Goal: Task Accomplishment & Management: Use online tool/utility

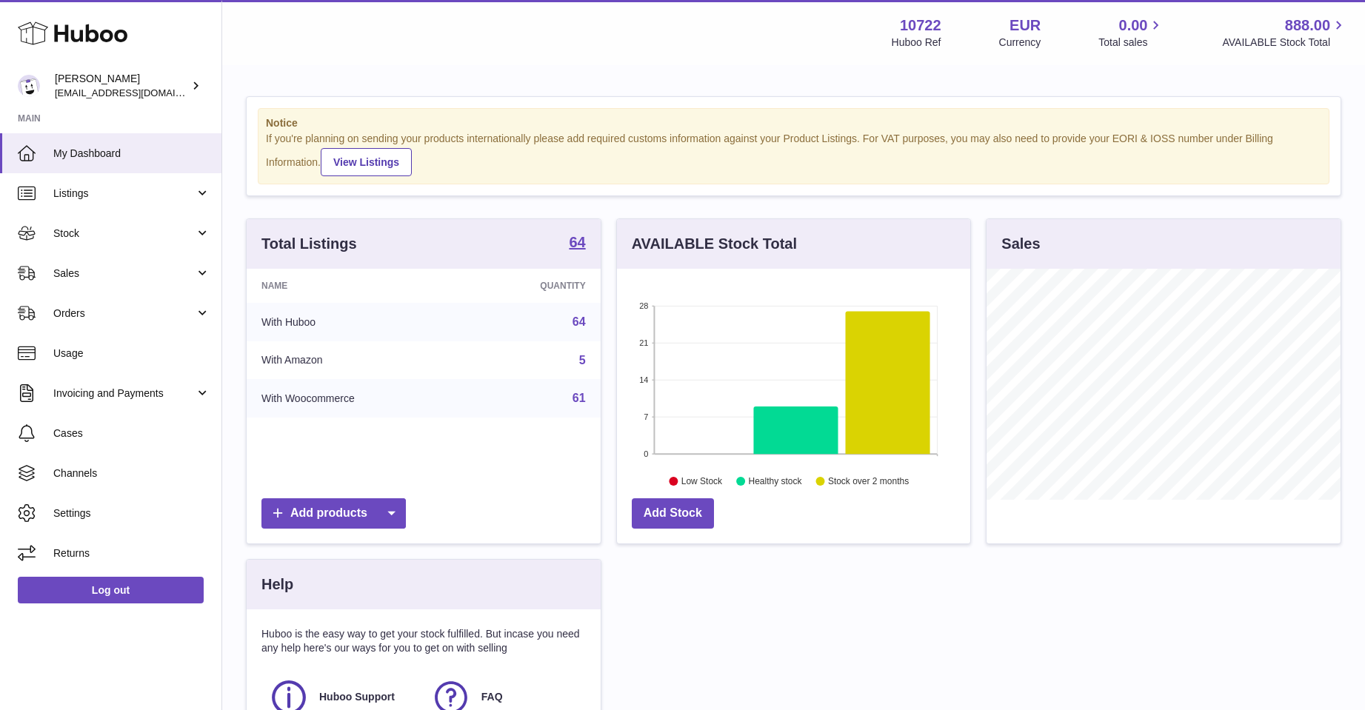
scroll to position [231, 353]
click at [70, 276] on span "Sales" at bounding box center [123, 274] width 141 height 14
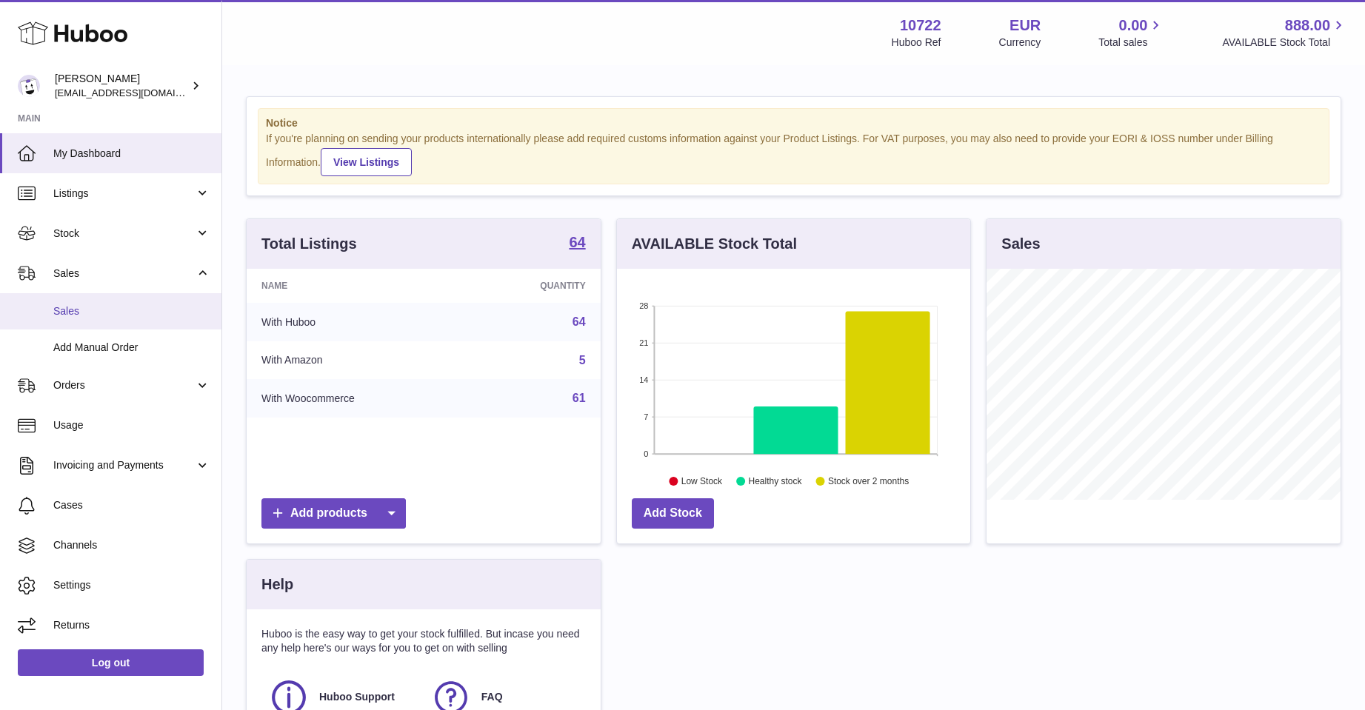
scroll to position [740408, 740285]
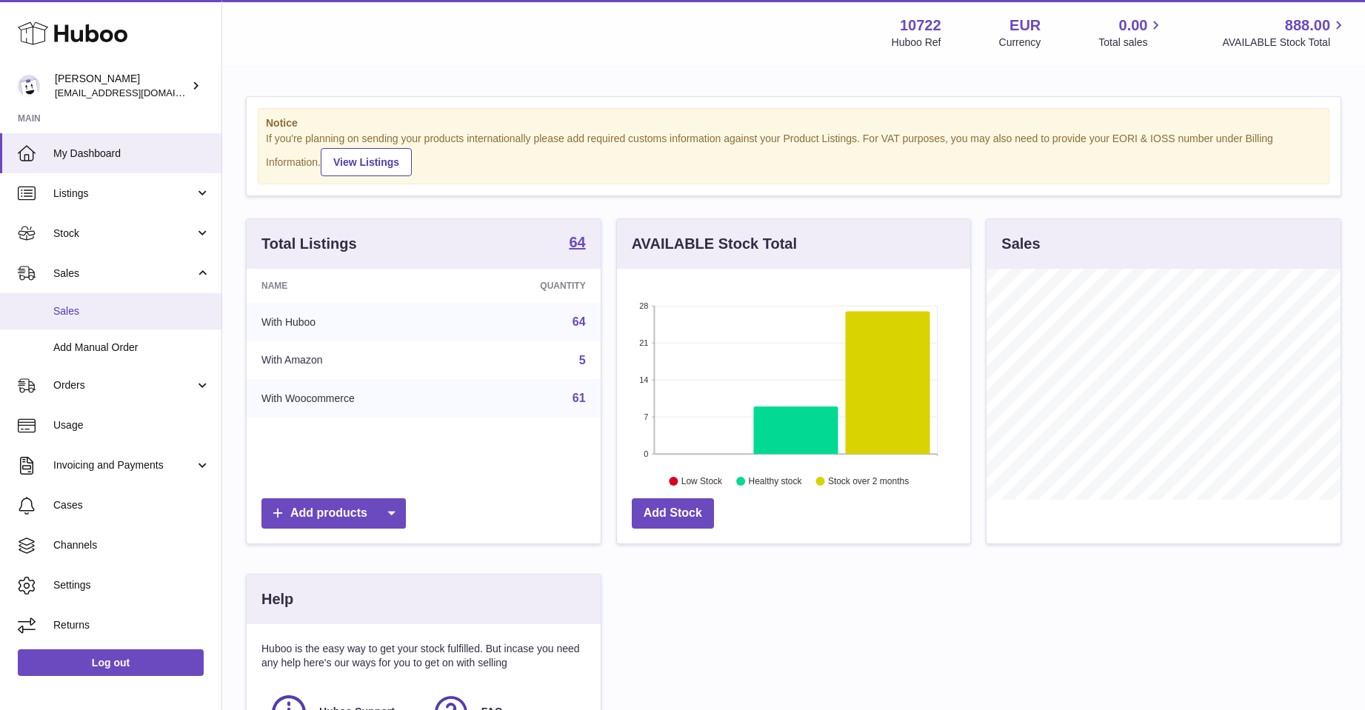
click at [71, 306] on span "Sales" at bounding box center [131, 311] width 157 height 14
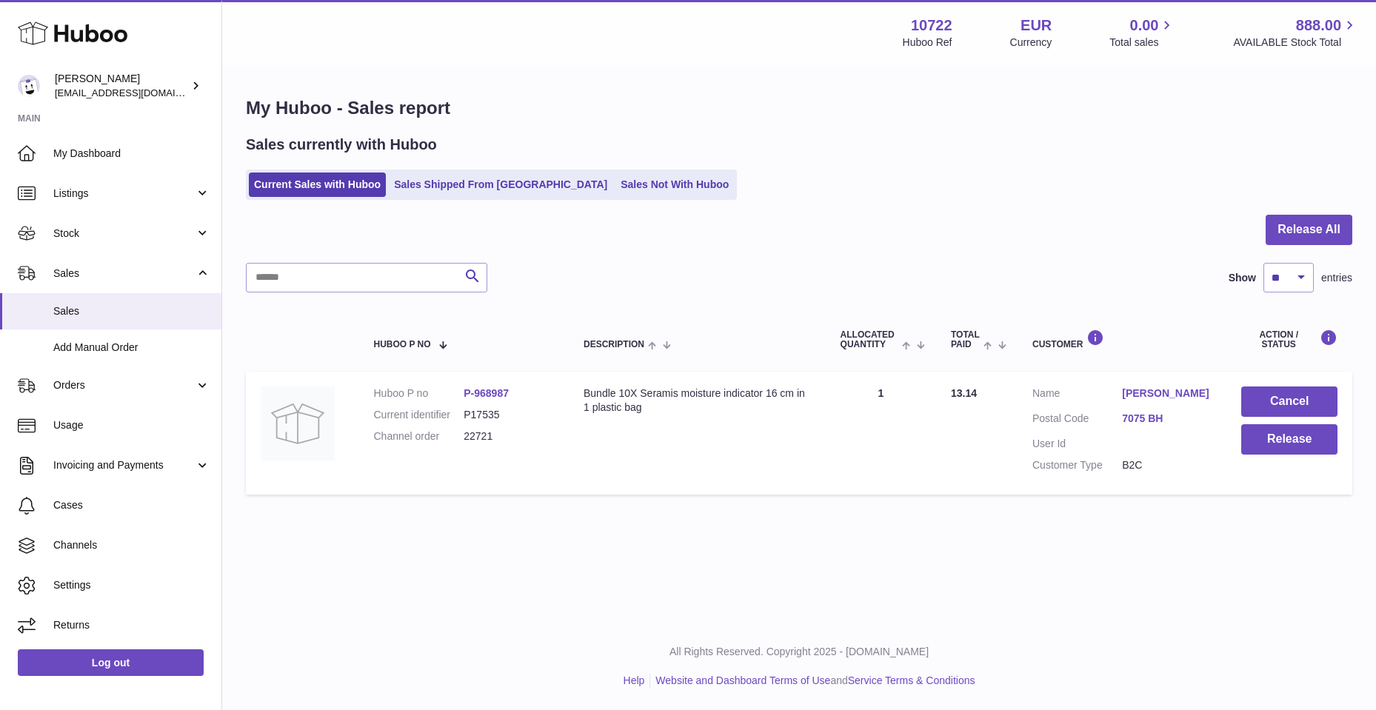
click at [1174, 390] on link "Marieke Hakvoort" at bounding box center [1167, 394] width 90 height 14
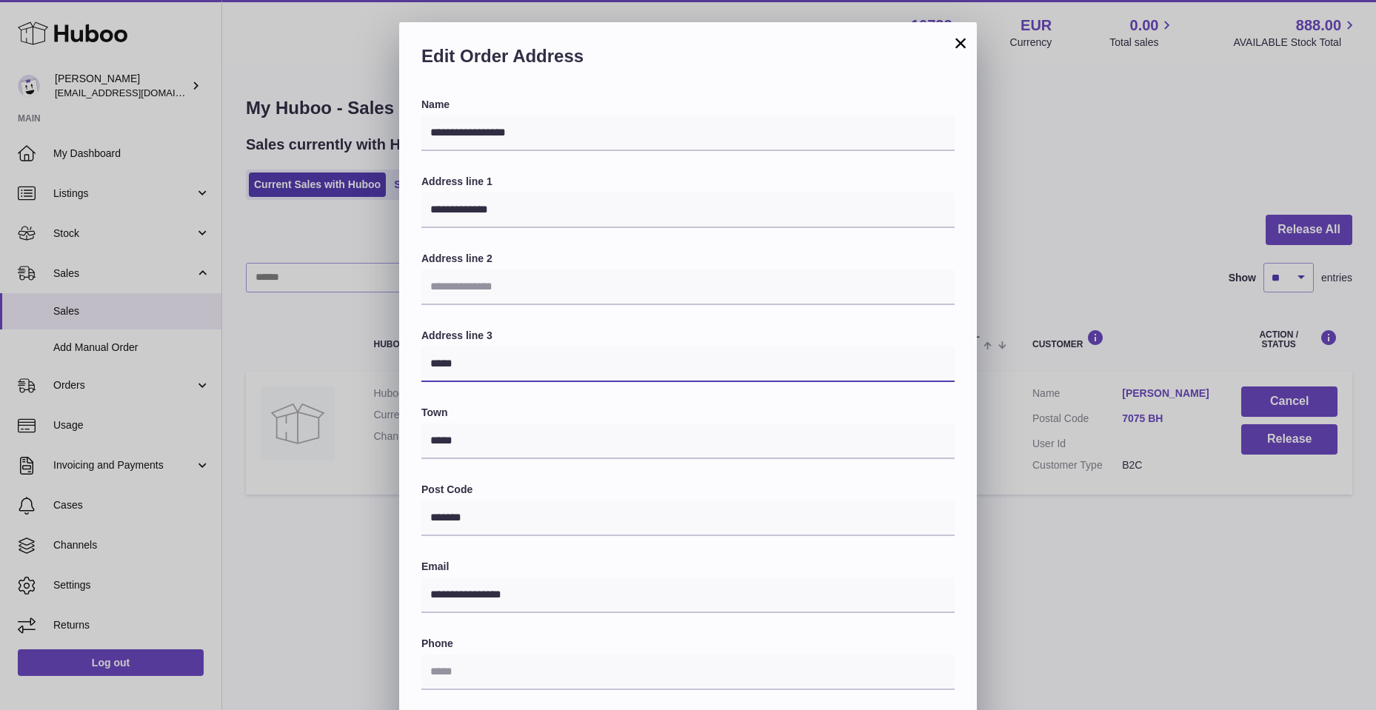
drag, startPoint x: 425, startPoint y: 358, endPoint x: 478, endPoint y: 365, distance: 53.7
click at [478, 365] on input "*****" at bounding box center [687, 365] width 533 height 36
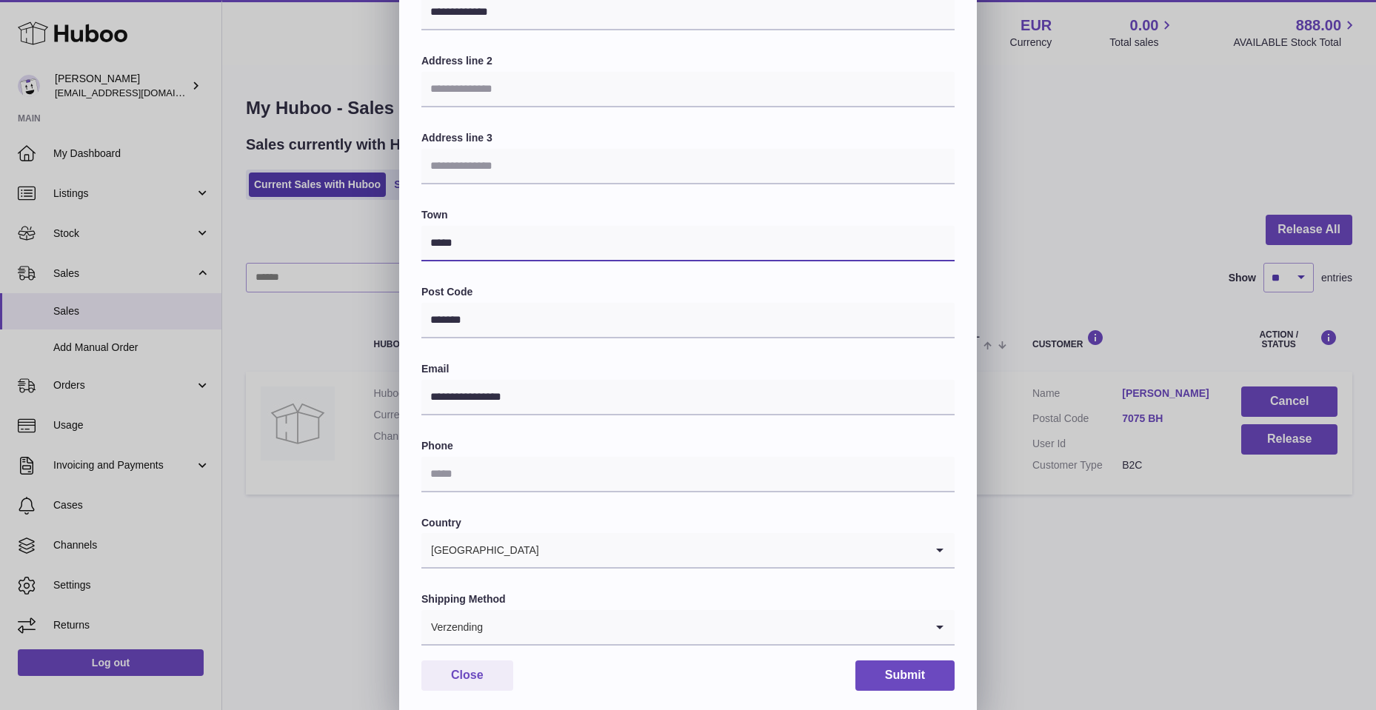
scroll to position [222, 0]
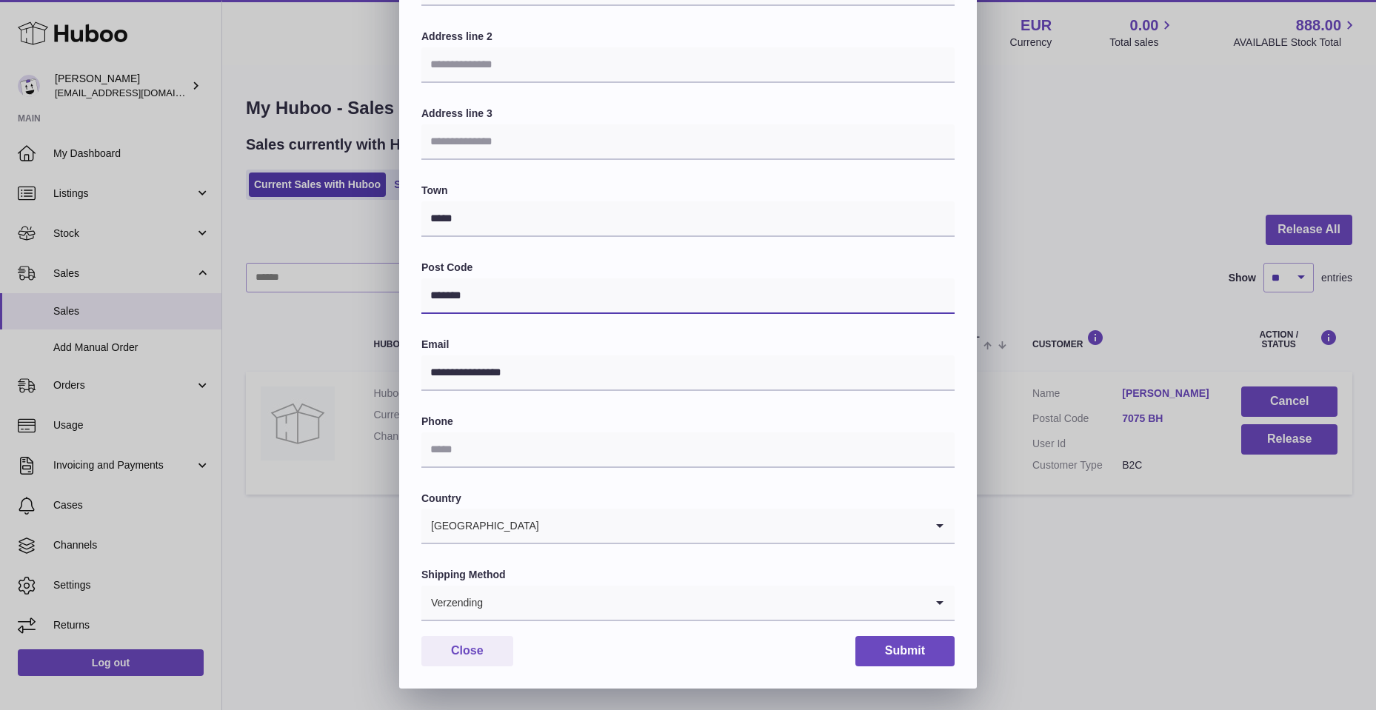
drag, startPoint x: 726, startPoint y: 282, endPoint x: 708, endPoint y: 287, distance: 18.3
click at [708, 287] on input "*******" at bounding box center [687, 296] width 533 height 36
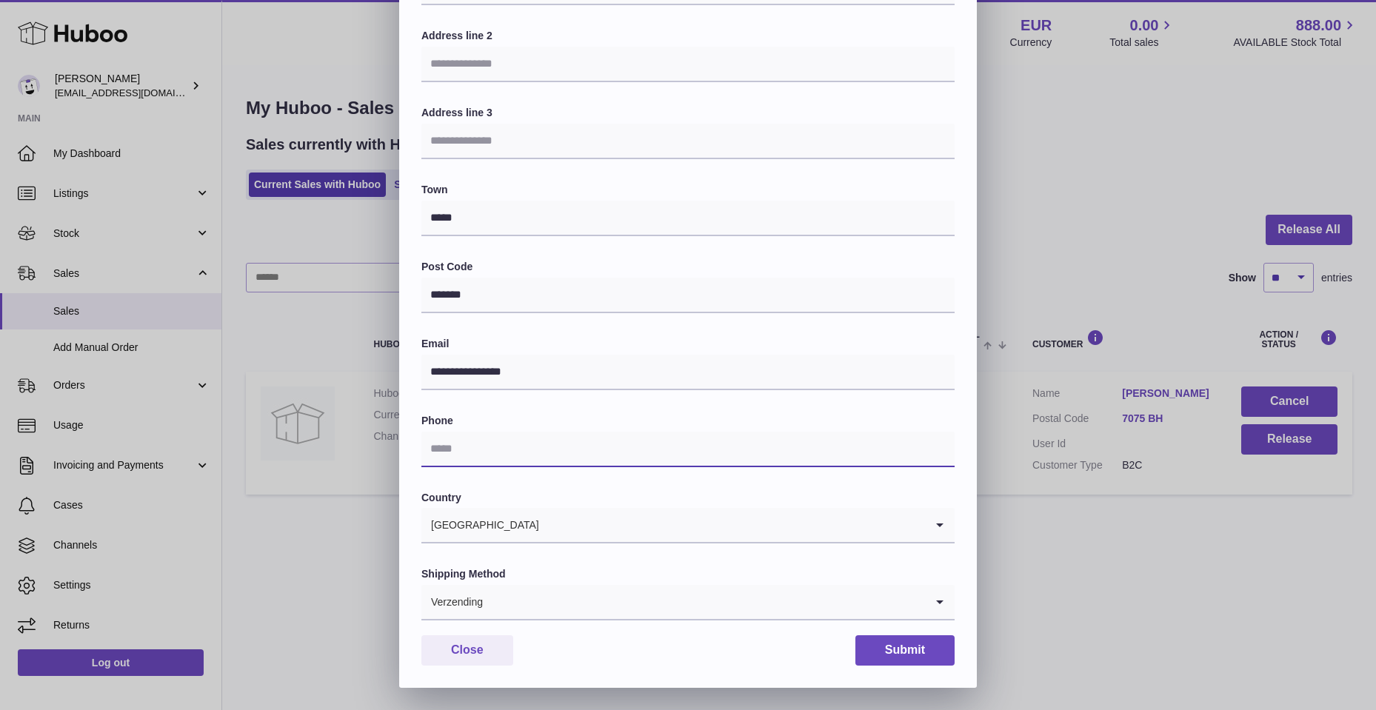
click at [466, 459] on input "text" at bounding box center [687, 450] width 533 height 36
type input "**********"
click at [932, 602] on icon "Search for option" at bounding box center [940, 602] width 30 height 34
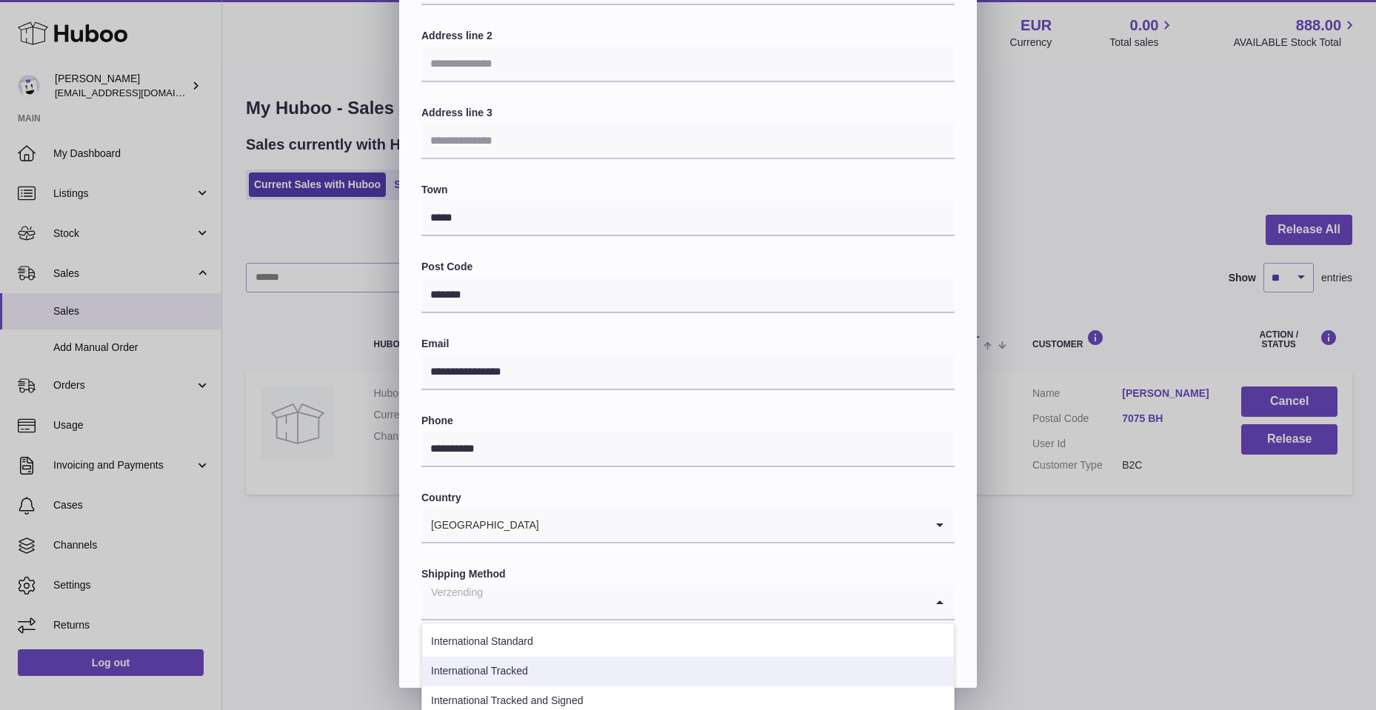
click at [523, 664] on li "International Tracked" at bounding box center [688, 672] width 532 height 30
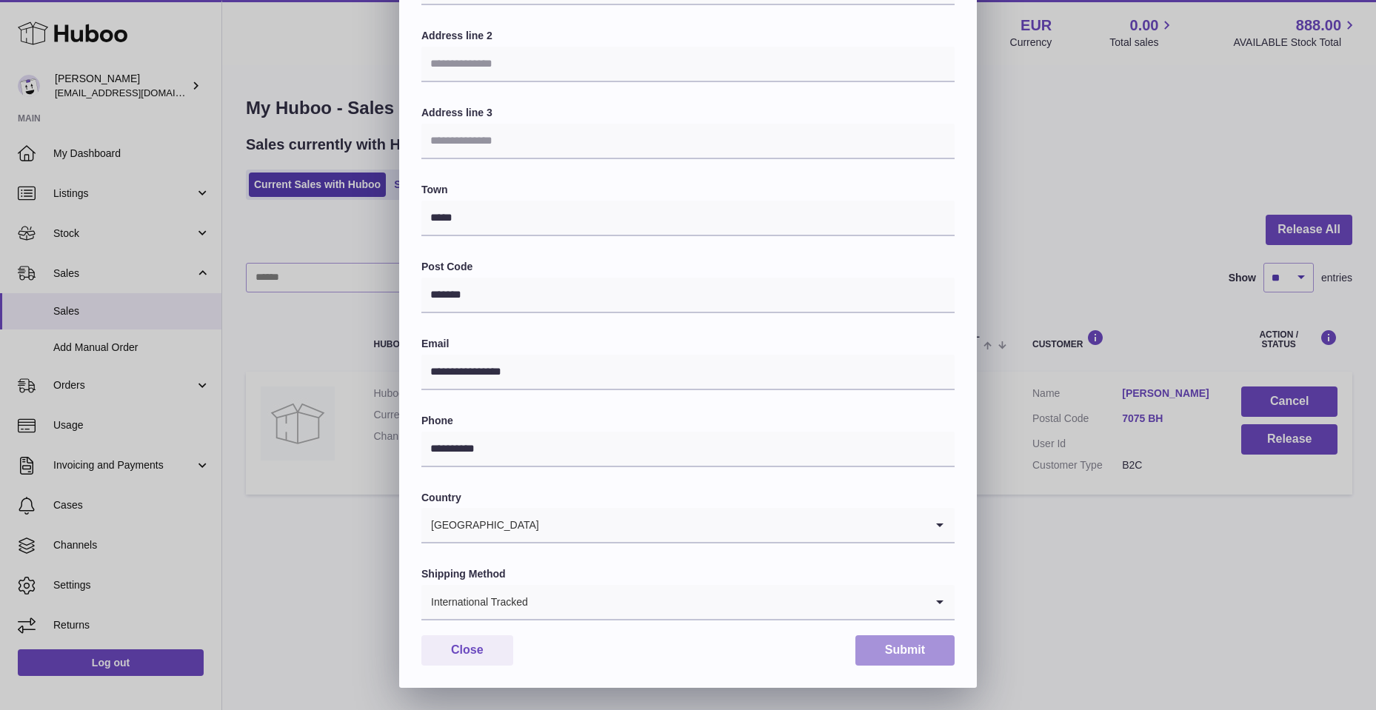
click at [881, 638] on button "Submit" at bounding box center [904, 650] width 99 height 30
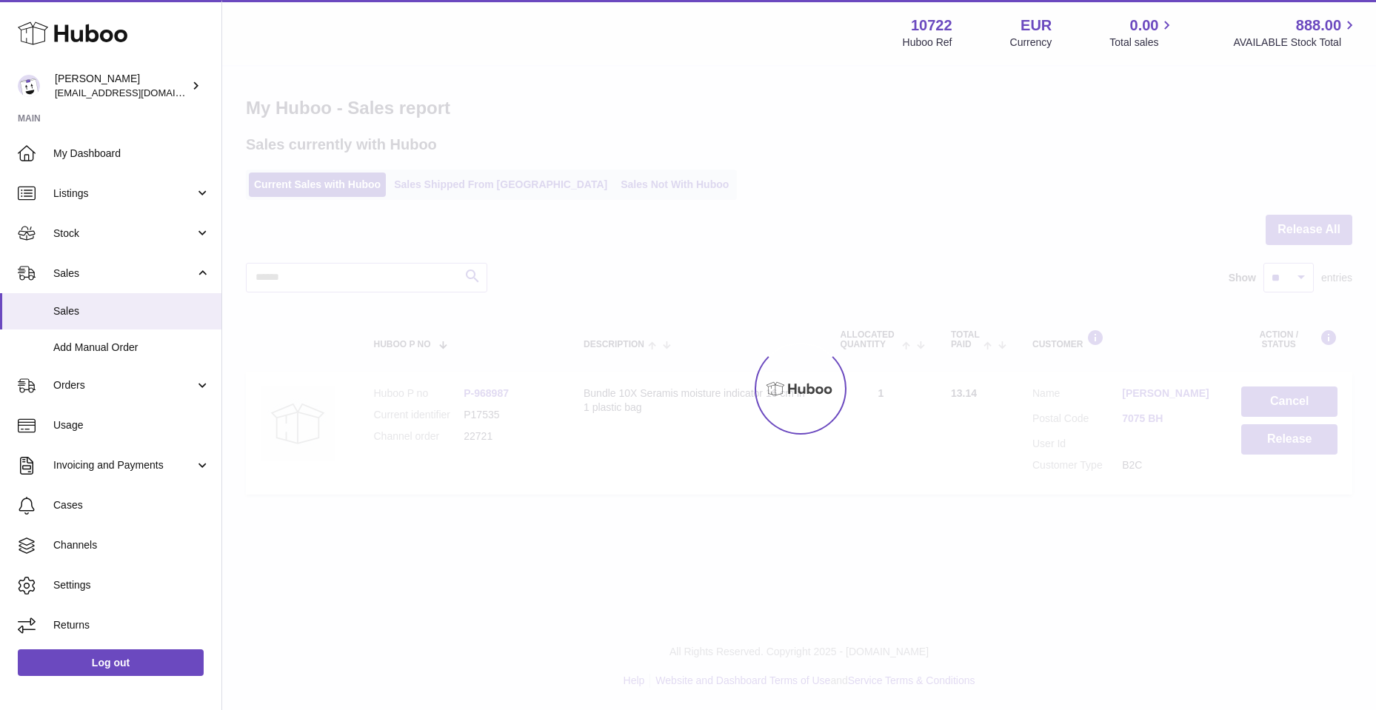
scroll to position [0, 0]
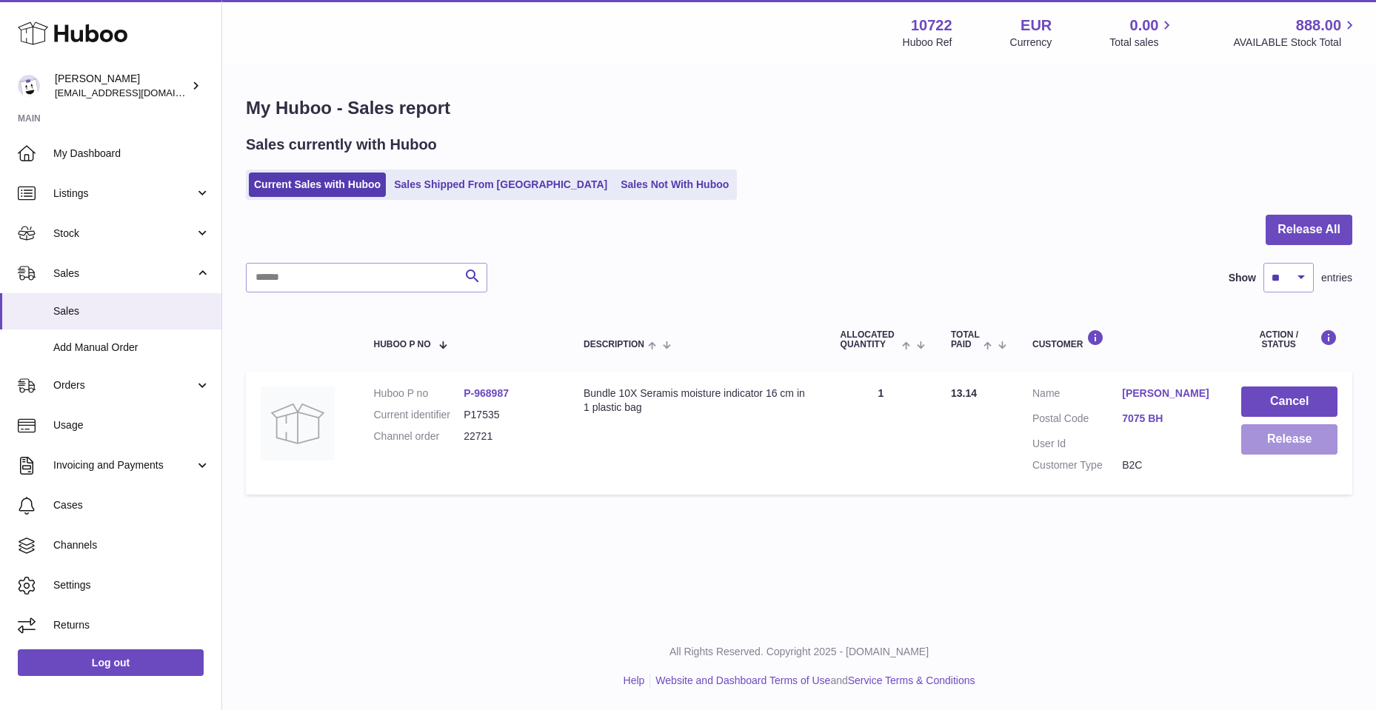
click at [1270, 448] on button "Release" at bounding box center [1289, 439] width 96 height 30
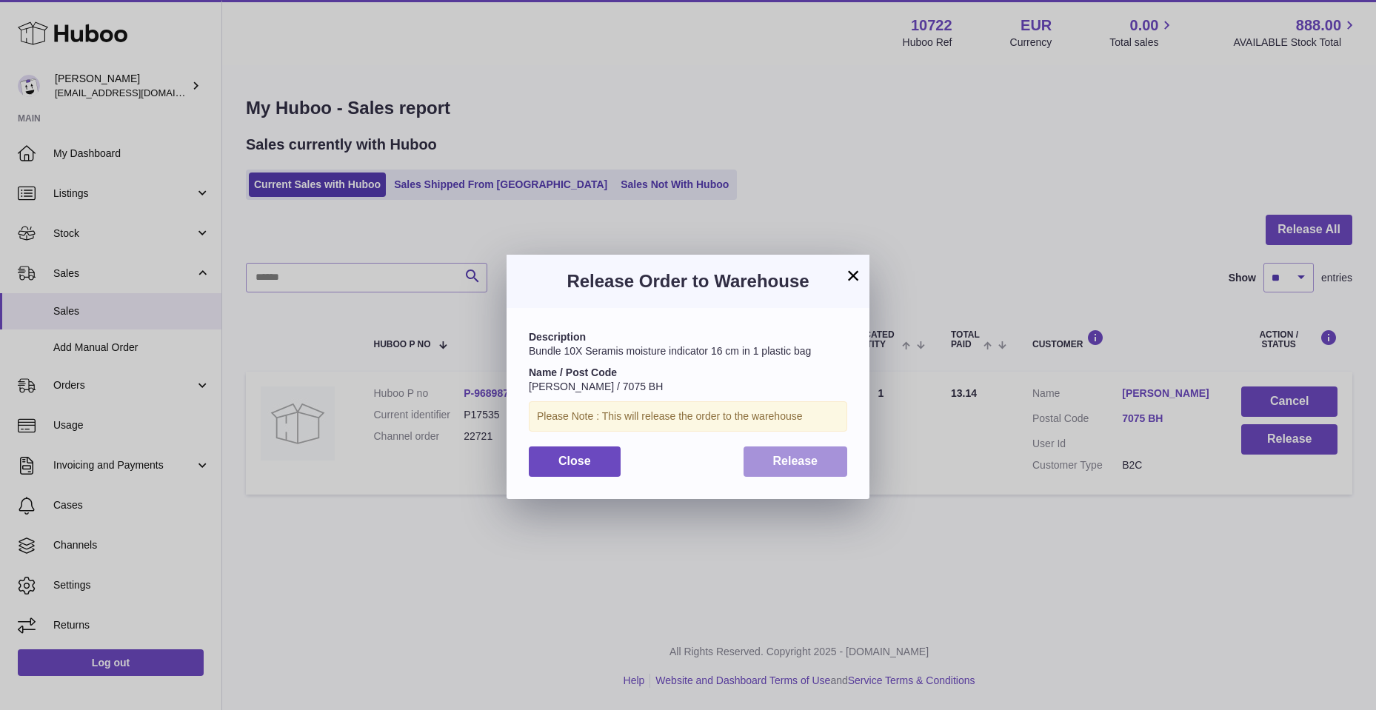
click at [784, 467] on span "Release" at bounding box center [795, 461] width 45 height 13
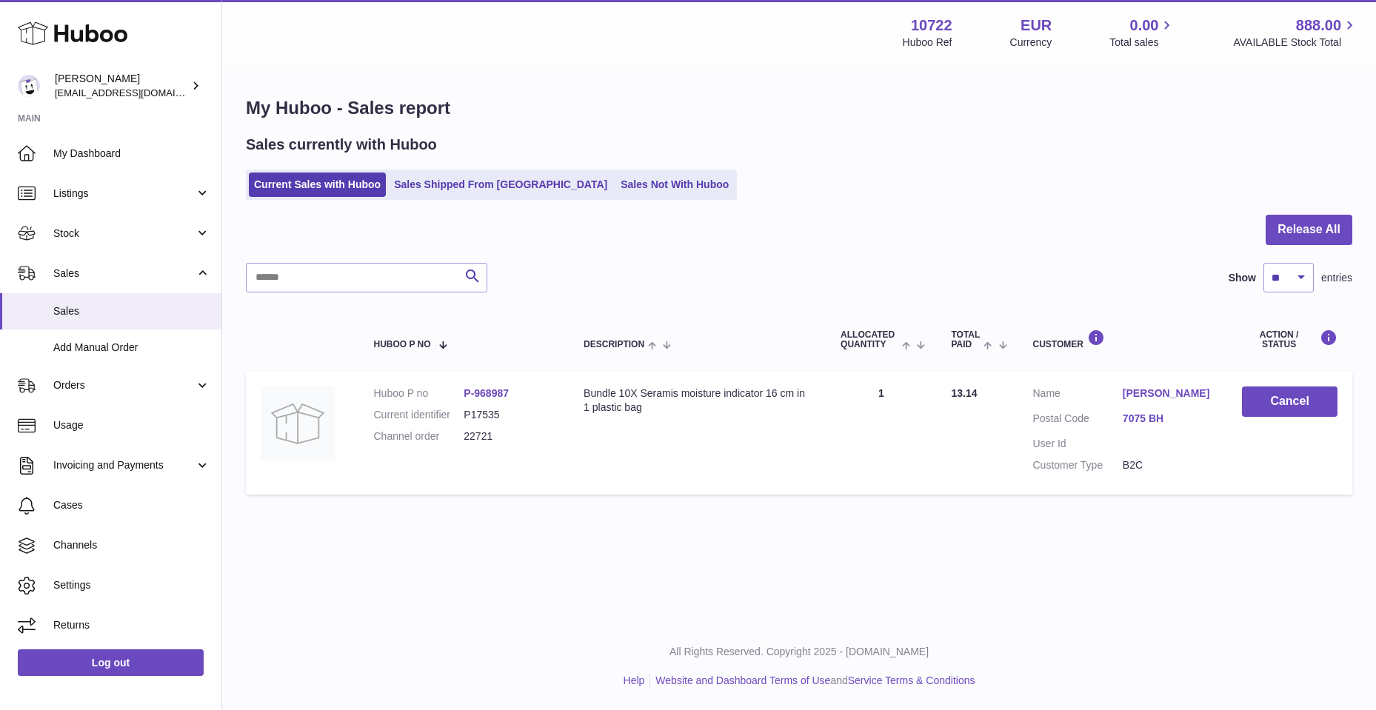
click at [979, 258] on div at bounding box center [799, 239] width 1107 height 48
click at [615, 187] on link "Sales Not With Huboo" at bounding box center [674, 185] width 119 height 24
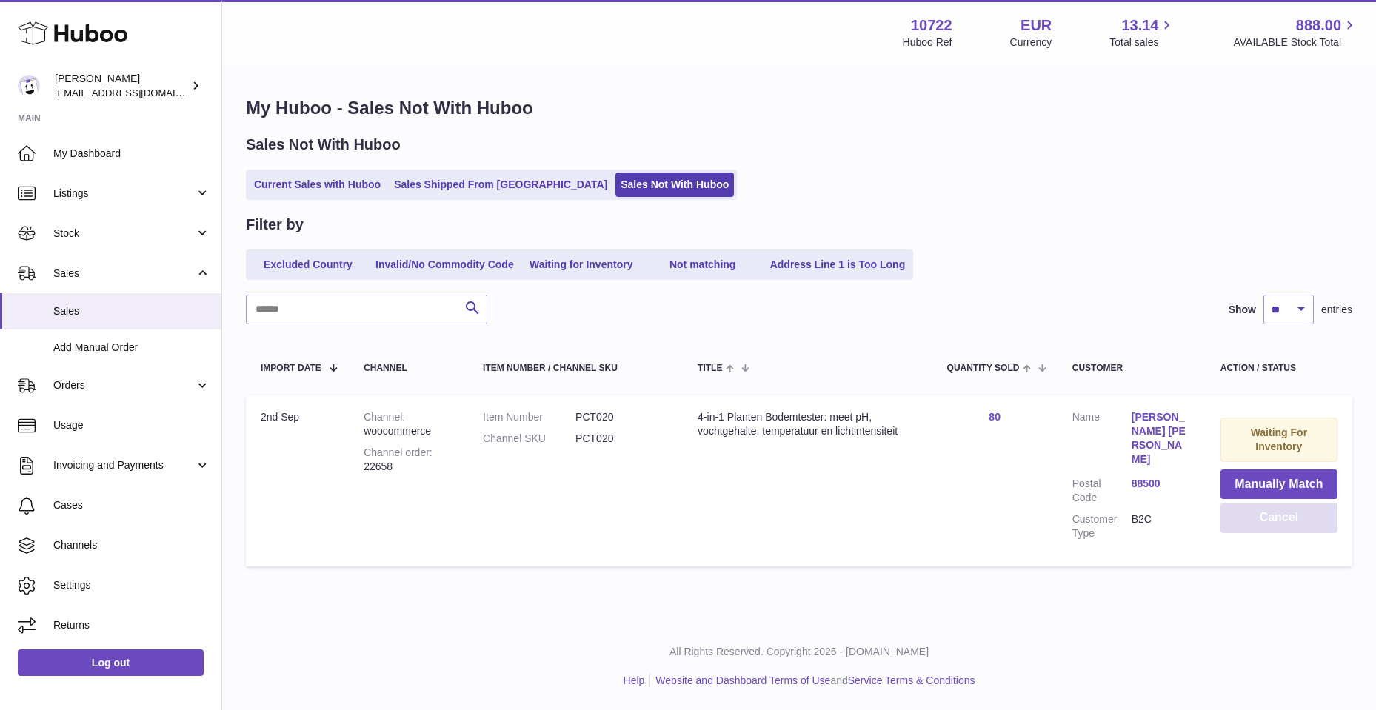
click at [1284, 514] on button "Cancel" at bounding box center [1279, 518] width 117 height 30
